Goal: Transaction & Acquisition: Purchase product/service

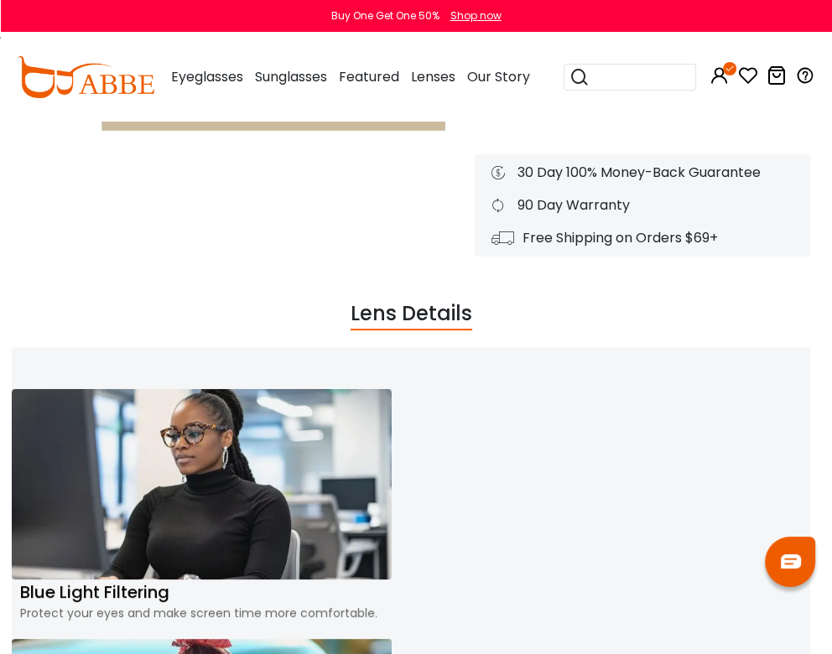
scroll to position [275, 5]
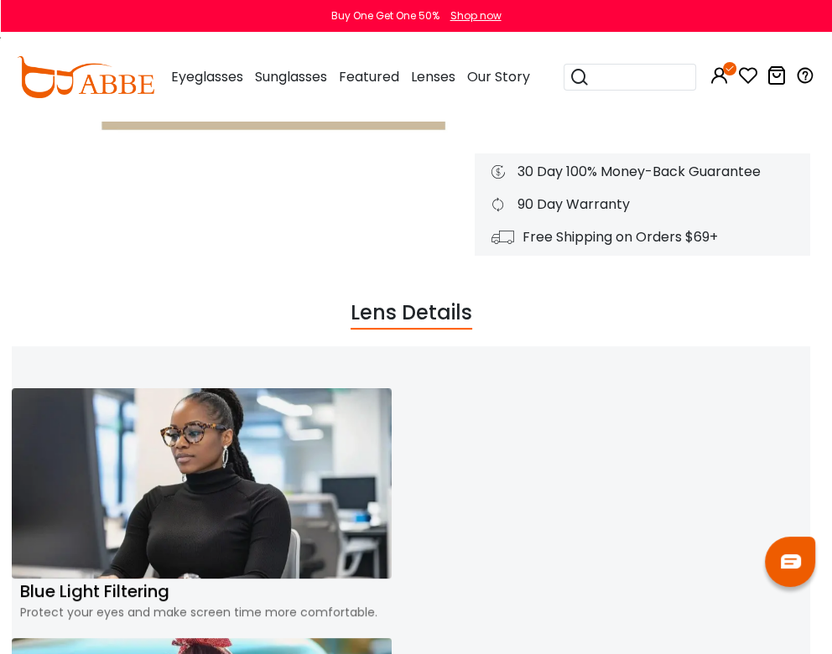
click at [0, 0] on button "Add to Cart" at bounding box center [0, 0] width 0 height 0
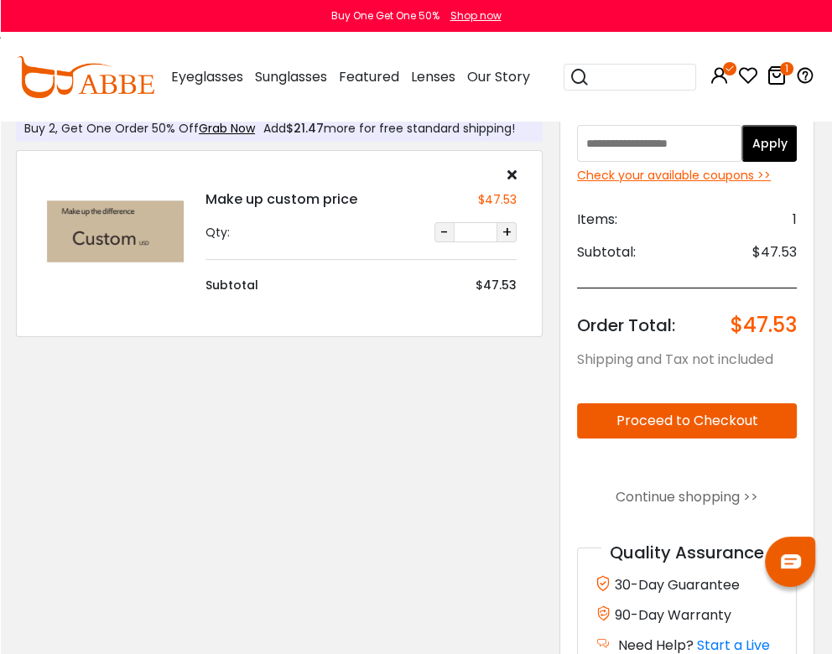
scroll to position [0, 1]
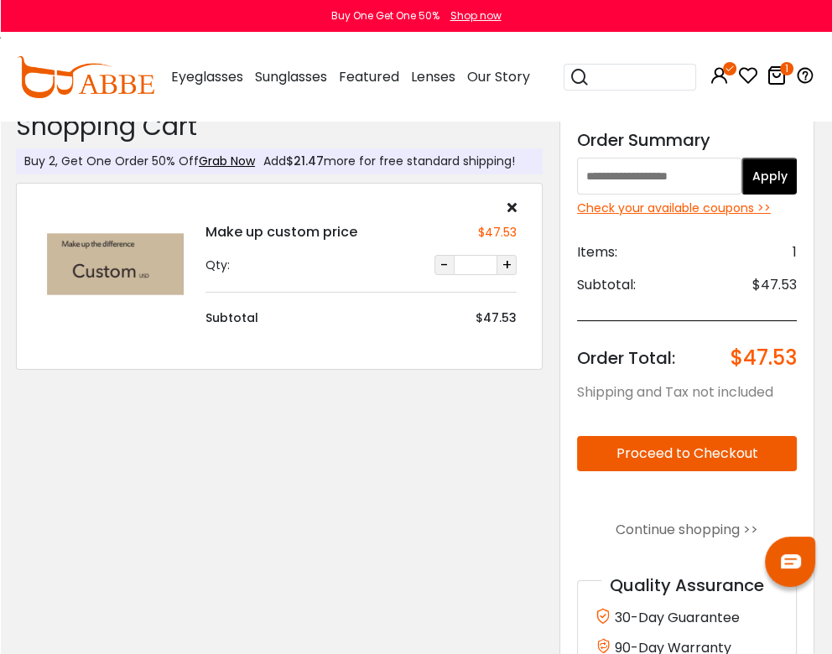
click at [0, 0] on icon at bounding box center [0, 0] width 0 height 0
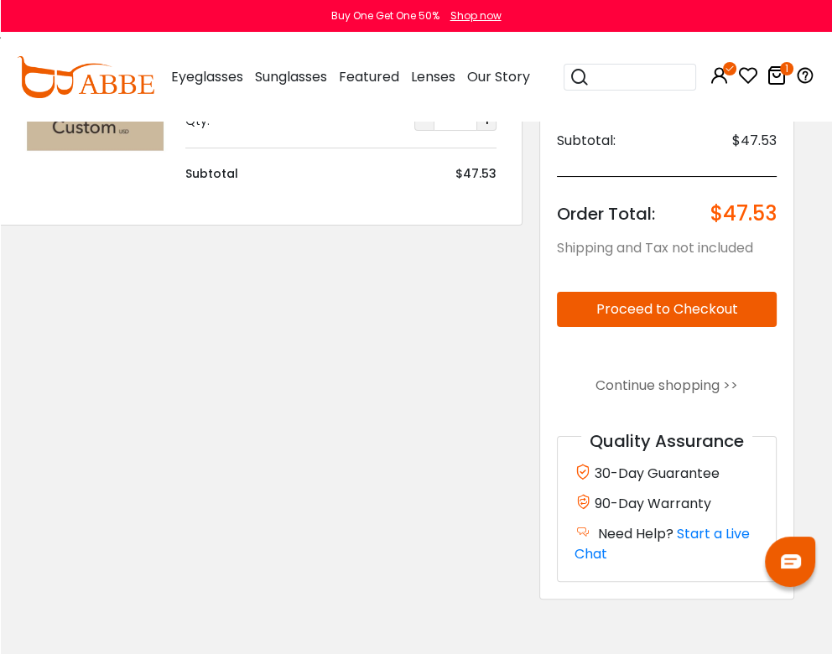
scroll to position [144, 0]
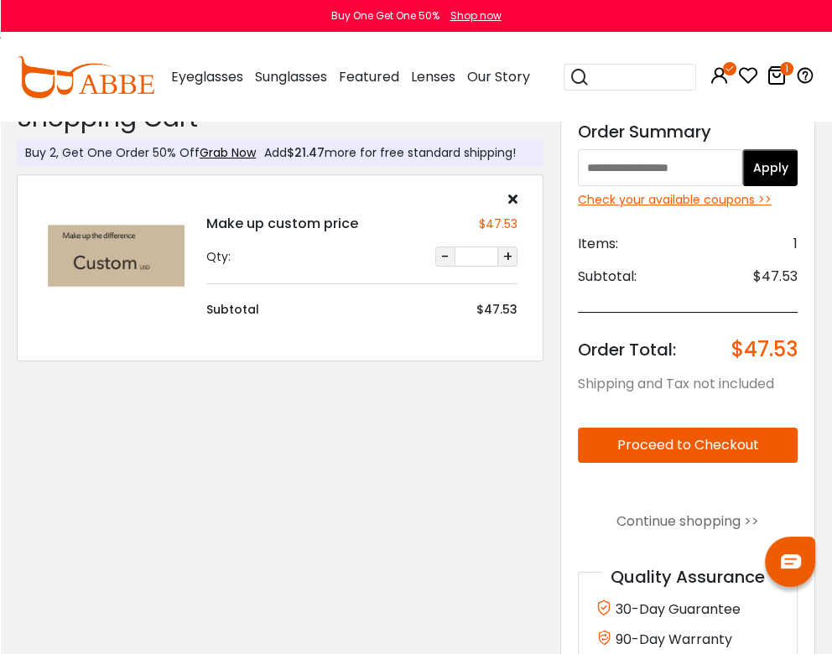
scroll to position [0, 0]
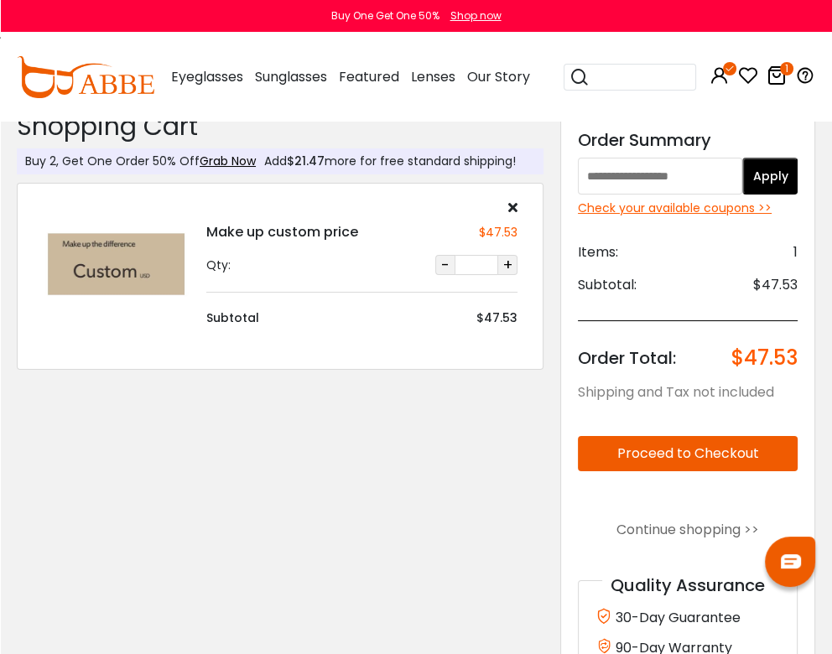
click at [517, 273] on button "+" at bounding box center [507, 265] width 20 height 20
click at [455, 275] on button "-" at bounding box center [445, 265] width 20 height 20
click at [0, 0] on icon at bounding box center [0, 0] width 0 height 0
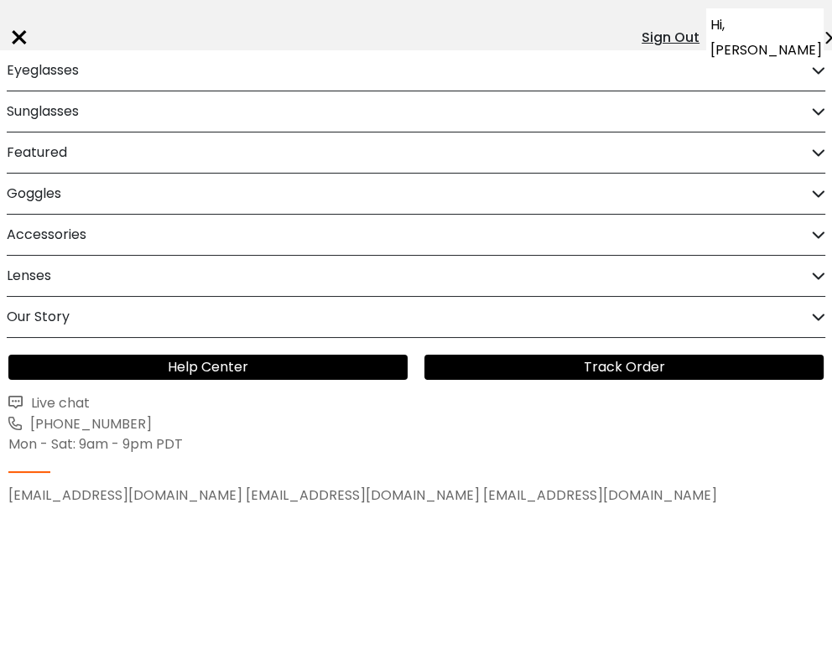
click at [780, 23] on span "Hi, [PERSON_NAME]" at bounding box center [766, 38] width 112 height 50
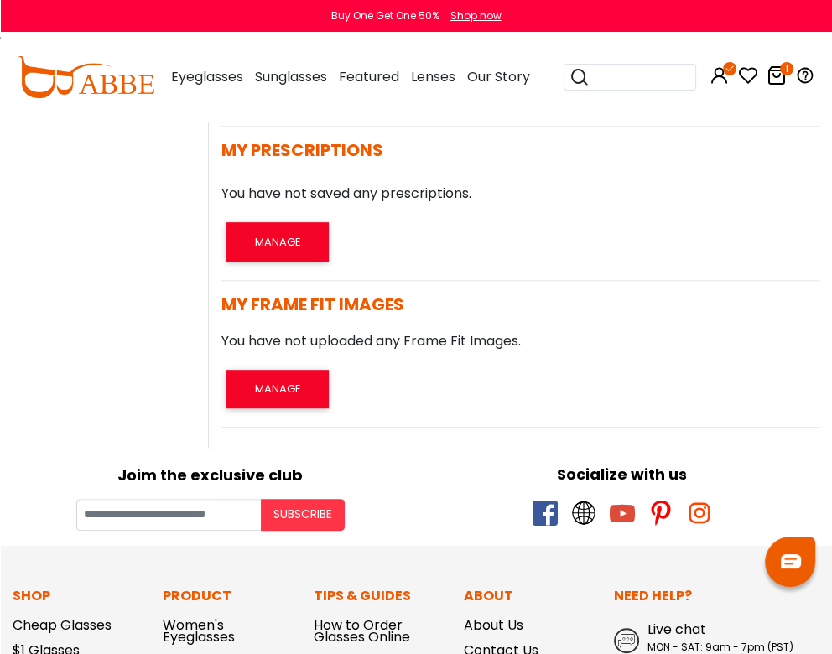
scroll to position [592, 4]
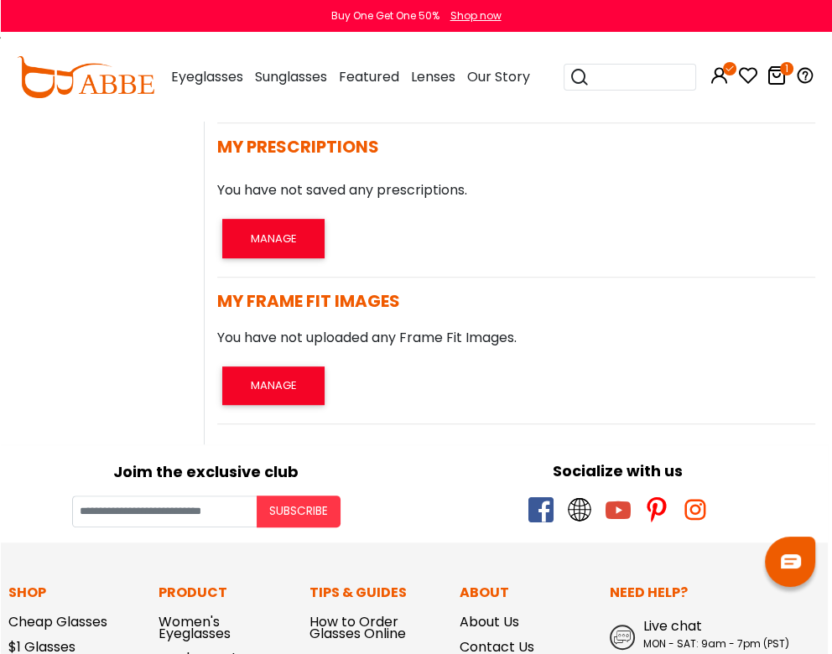
click at [0, 0] on icon at bounding box center [0, 0] width 0 height 0
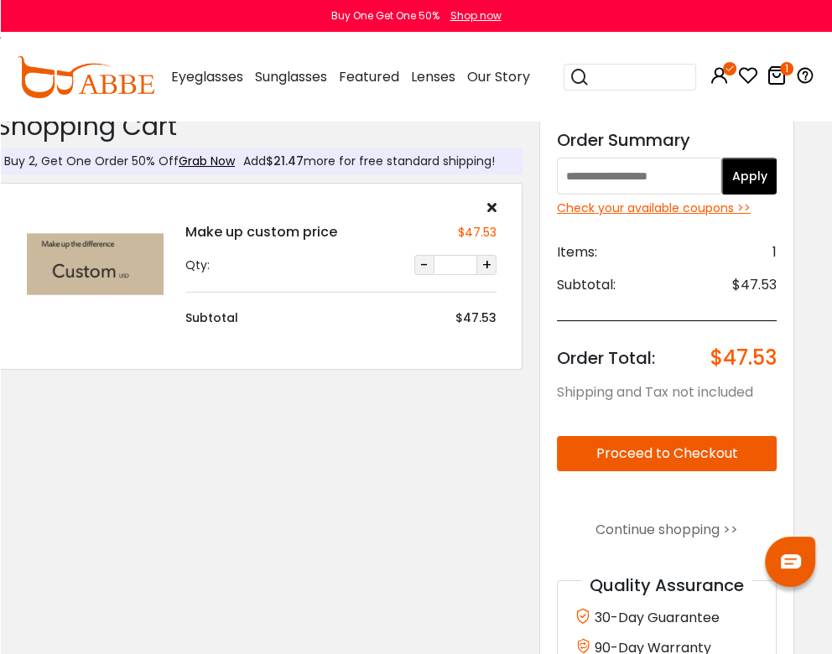
scroll to position [0, 20]
click at [0, 0] on icon at bounding box center [0, 0] width 0 height 0
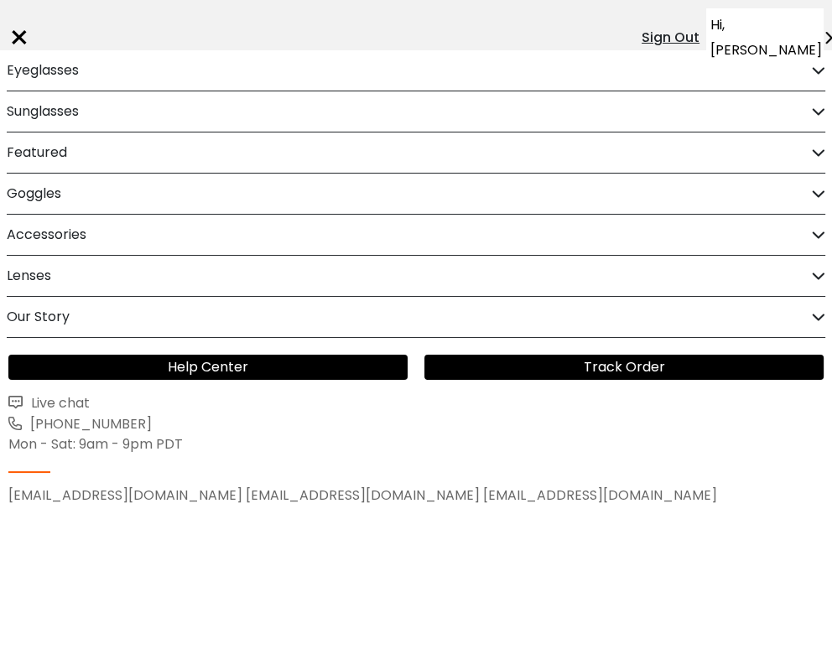
click at [746, 29] on span "Hi, [PERSON_NAME]" at bounding box center [766, 38] width 112 height 50
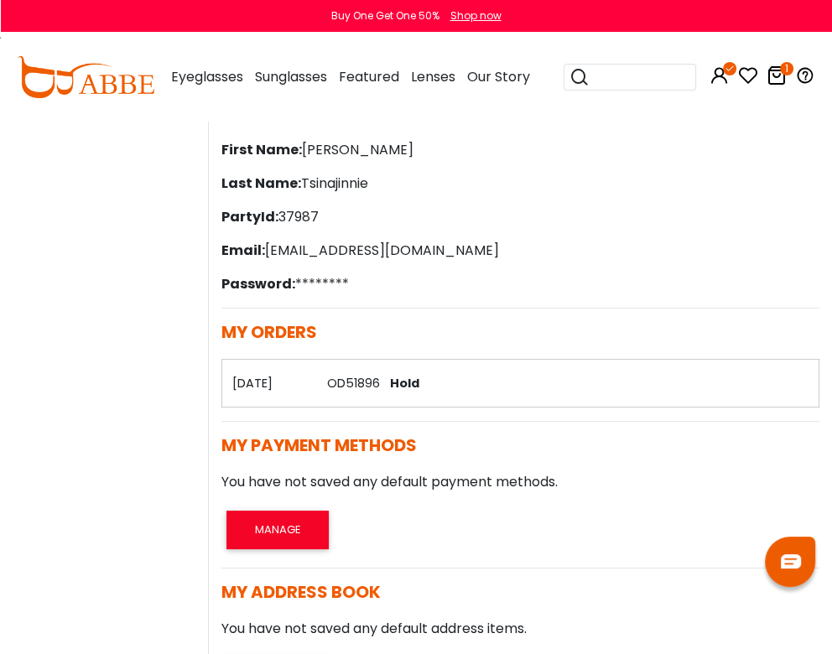
scroll to position [0, 21]
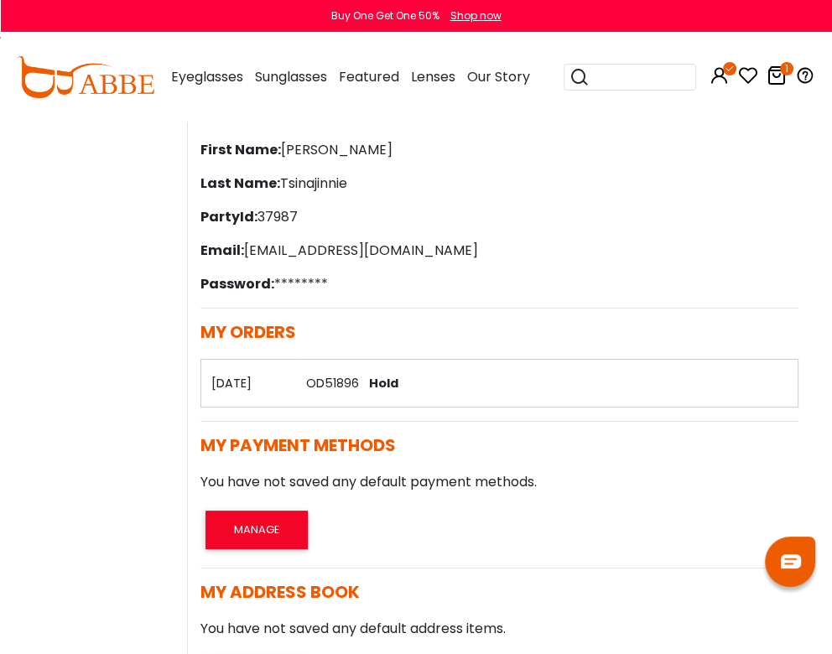
click at [0, 0] on icon "1" at bounding box center [0, 0] width 0 height 0
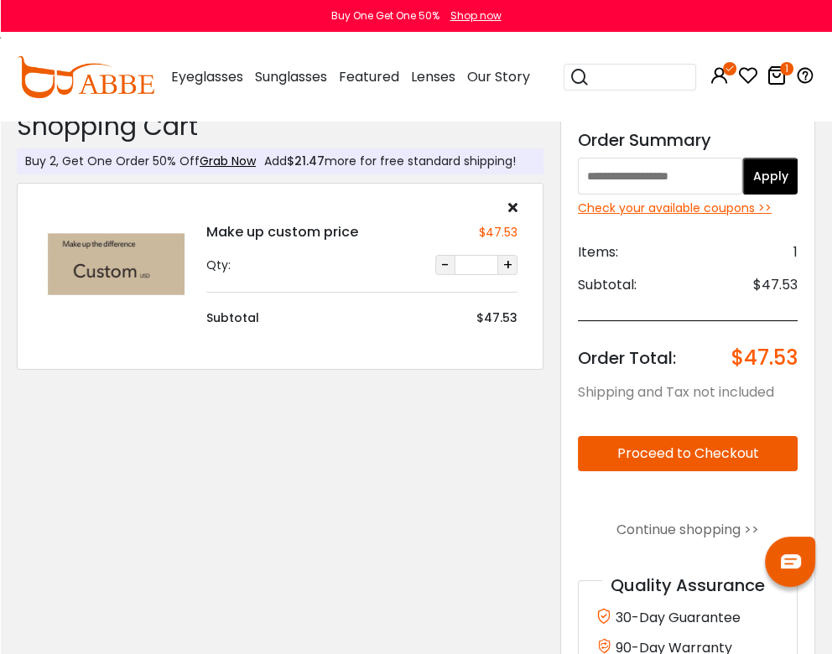
scroll to position [0, 21]
